Goal: Information Seeking & Learning: Learn about a topic

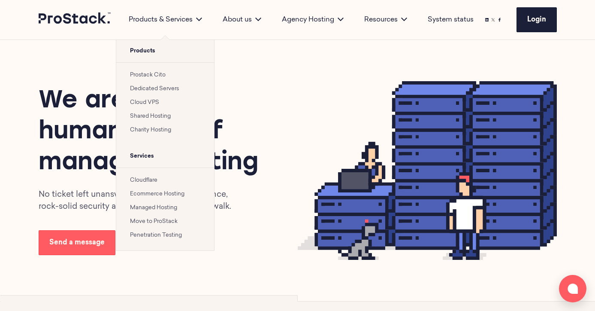
click at [146, 75] on link "Prostack Cito" at bounding box center [148, 75] width 36 height 6
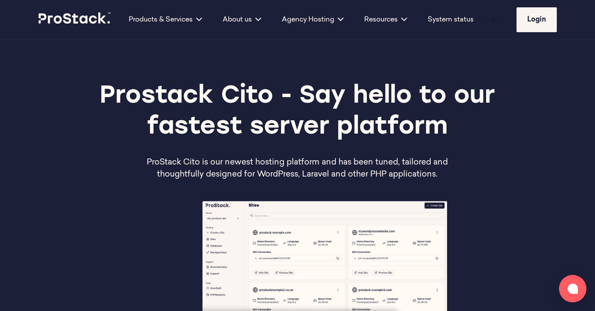
click at [329, 175] on p "ProStack Cito is our newest hosting platform and has been tuned, tailored and t…" at bounding box center [297, 169] width 311 height 24
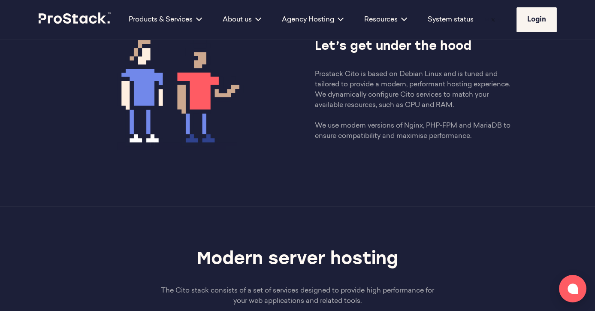
scroll to position [499, 0]
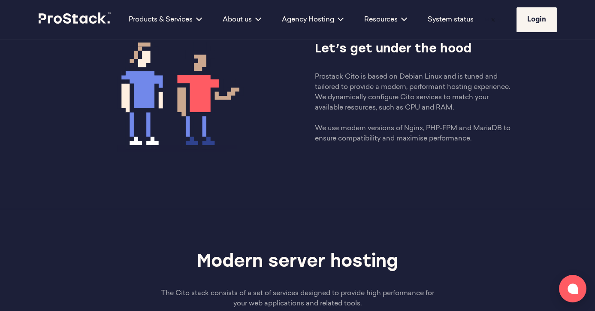
drag, startPoint x: 439, startPoint y: 157, endPoint x: 313, endPoint y: 78, distance: 148.4
click at [313, 79] on div "Let’s get under the hood Prostack Cito is based on Debian Linux and is tuned an…" at bounding box center [297, 93] width 466 height 150
click at [367, 99] on p "Prostack Cito is based on Debian Linux and is tuned and tailored to provide a m…" at bounding box center [414, 108] width 199 height 72
click at [367, 97] on p "Prostack Cito is based on Debian Linux and is tuned and tailored to provide a m…" at bounding box center [414, 108] width 199 height 72
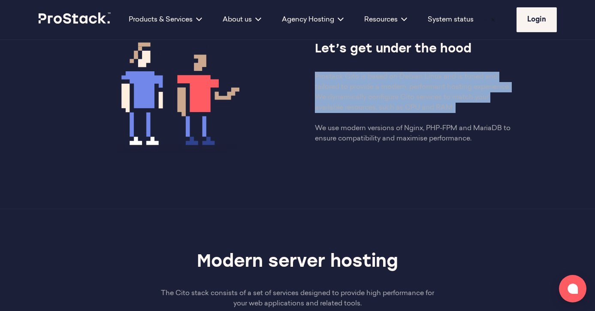
click at [367, 97] on p "Prostack Cito is based on Debian Linux and is tuned and tailored to provide a m…" at bounding box center [414, 108] width 199 height 72
click at [409, 165] on div "Let’s get under the hood Prostack Cito is based on Debian Linux and is tuned an…" at bounding box center [297, 93] width 466 height 150
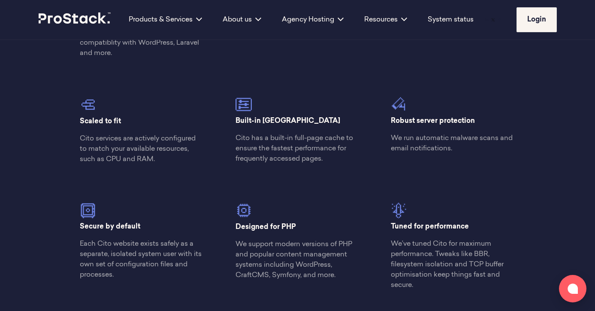
scroll to position [856, 0]
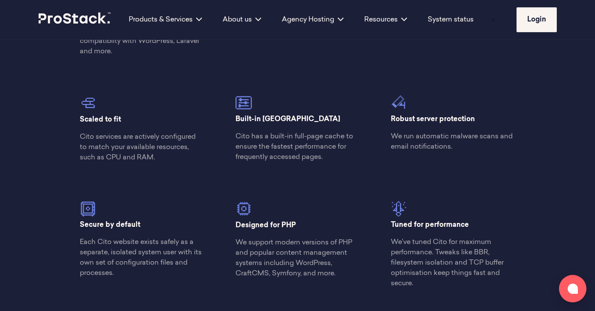
click at [418, 260] on p "We’ve tuned Cito for maximum performance. Tweaks like BBR, filesystem isolation…" at bounding box center [453, 262] width 124 height 51
click at [418, 262] on p "We’ve tuned Cito for maximum performance. Tweaks like BBR, filesystem isolation…" at bounding box center [453, 262] width 124 height 51
click at [418, 261] on p "We’ve tuned Cito for maximum performance. Tweaks like BBR, filesystem isolation…" at bounding box center [453, 262] width 124 height 51
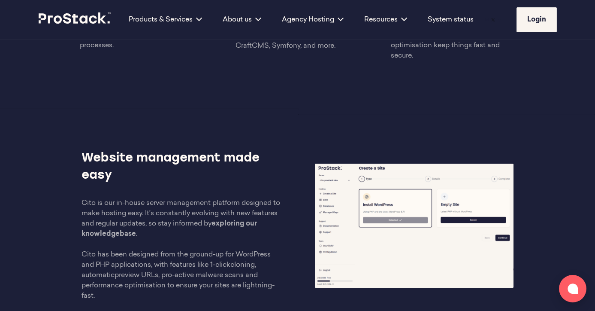
scroll to position [1087, 0]
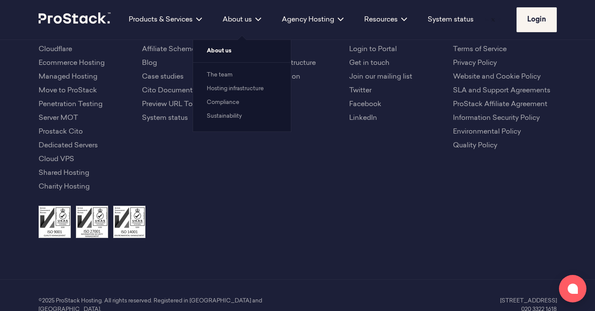
scroll to position [3006, 0]
